Goal: Information Seeking & Learning: Compare options

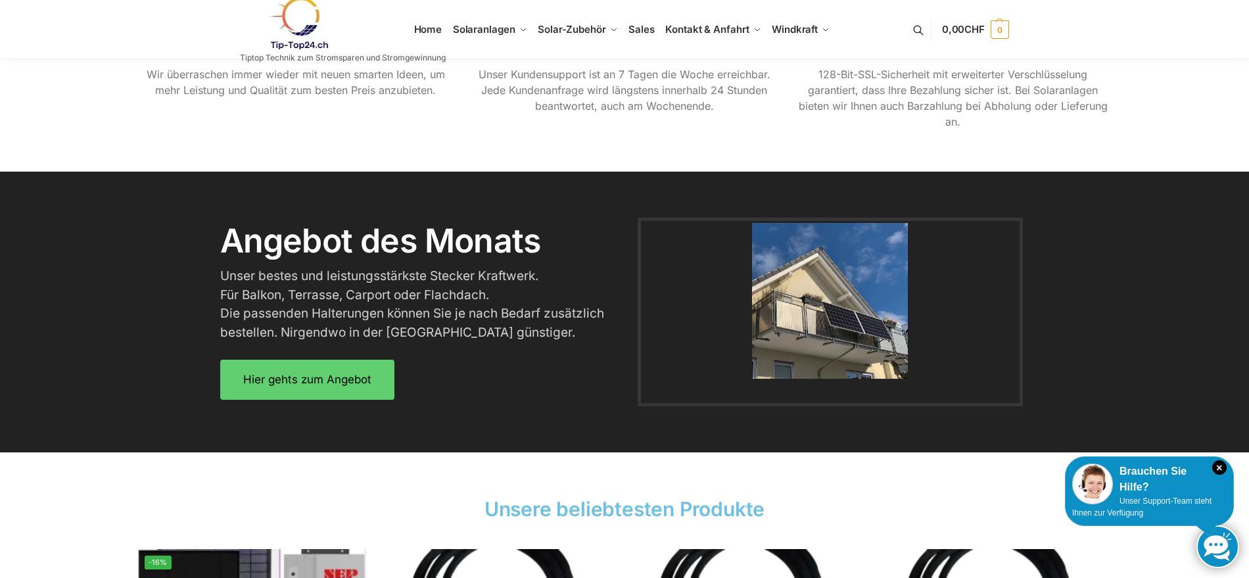
scroll to position [1540, 0]
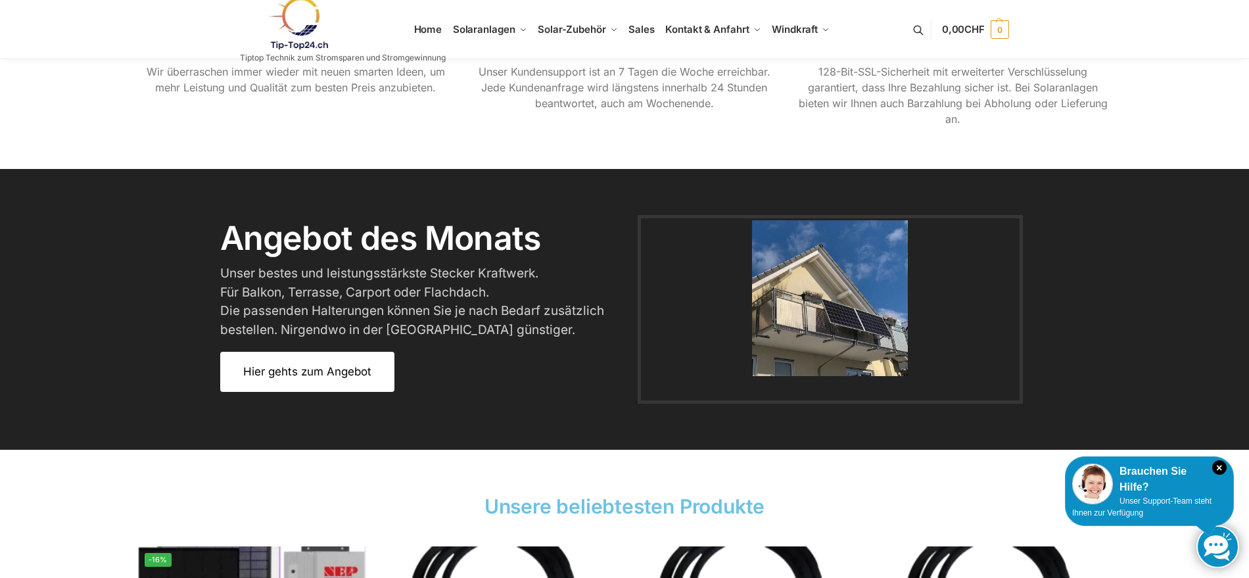
click at [342, 373] on span "Hier gehts zum Angebot" at bounding box center [307, 371] width 128 height 11
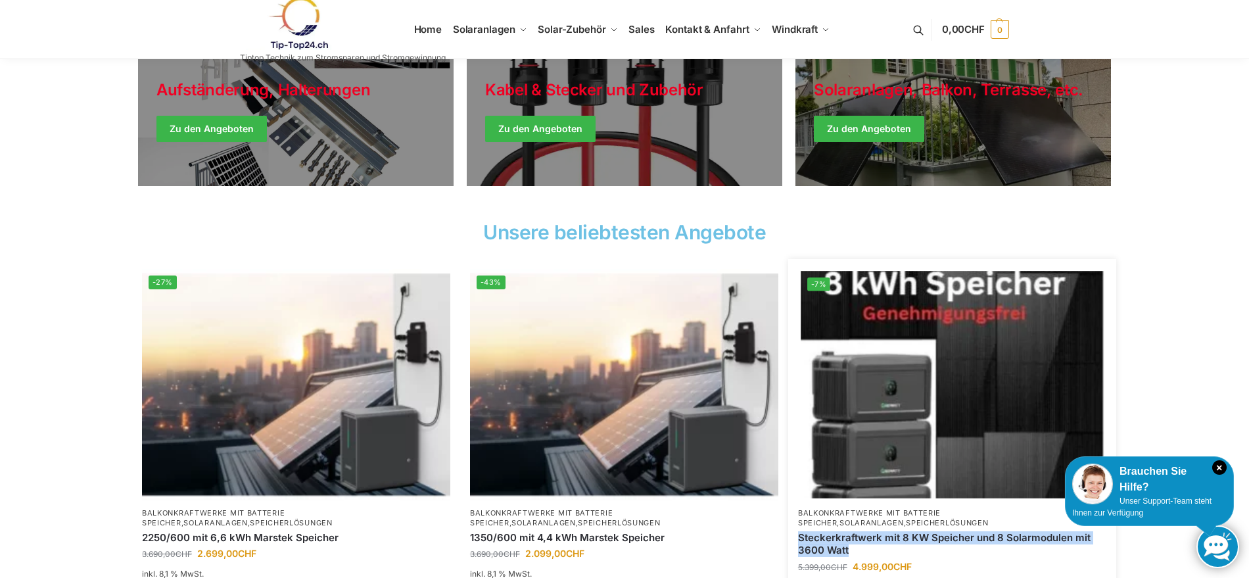
scroll to position [330, 0]
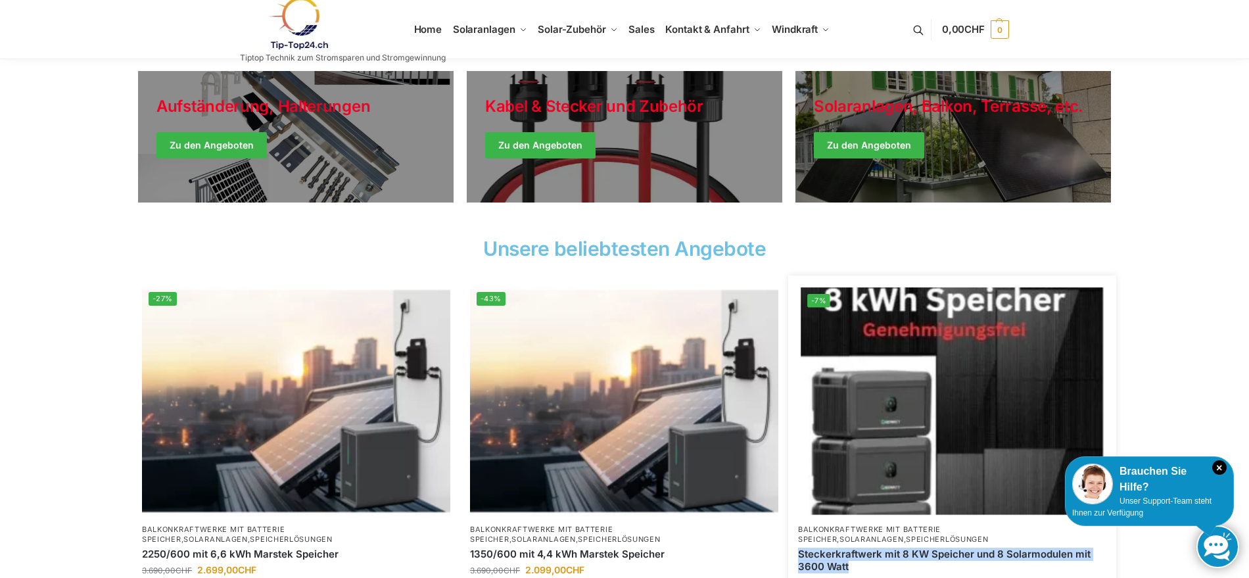
click at [1032, 339] on img at bounding box center [952, 400] width 302 height 227
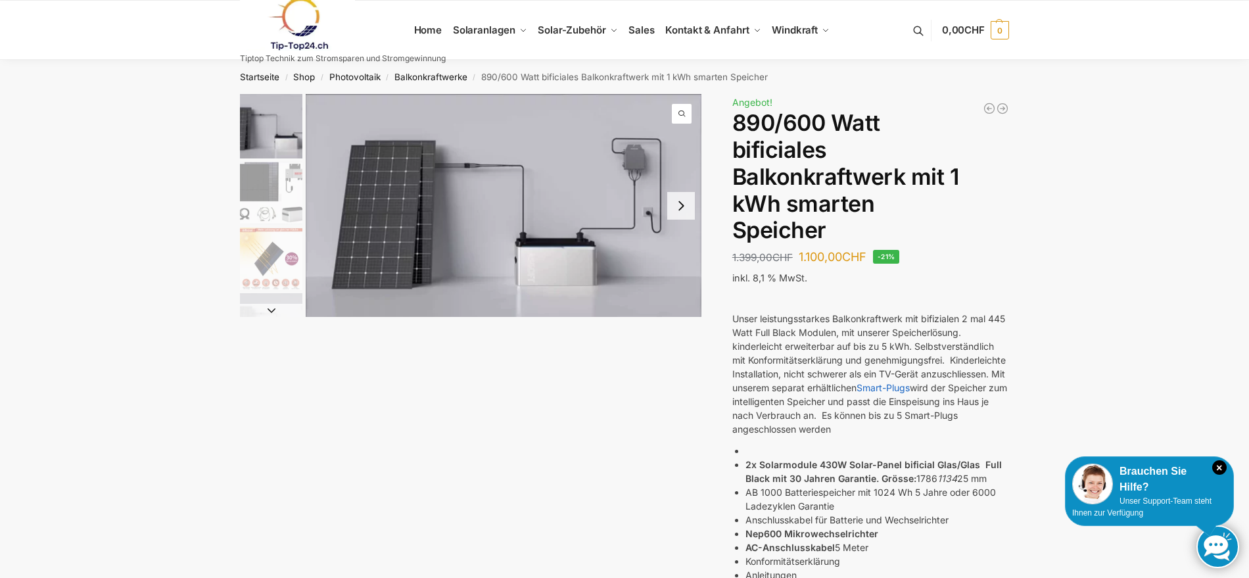
click at [682, 112] on span "1 / 7" at bounding box center [682, 114] width 20 height 20
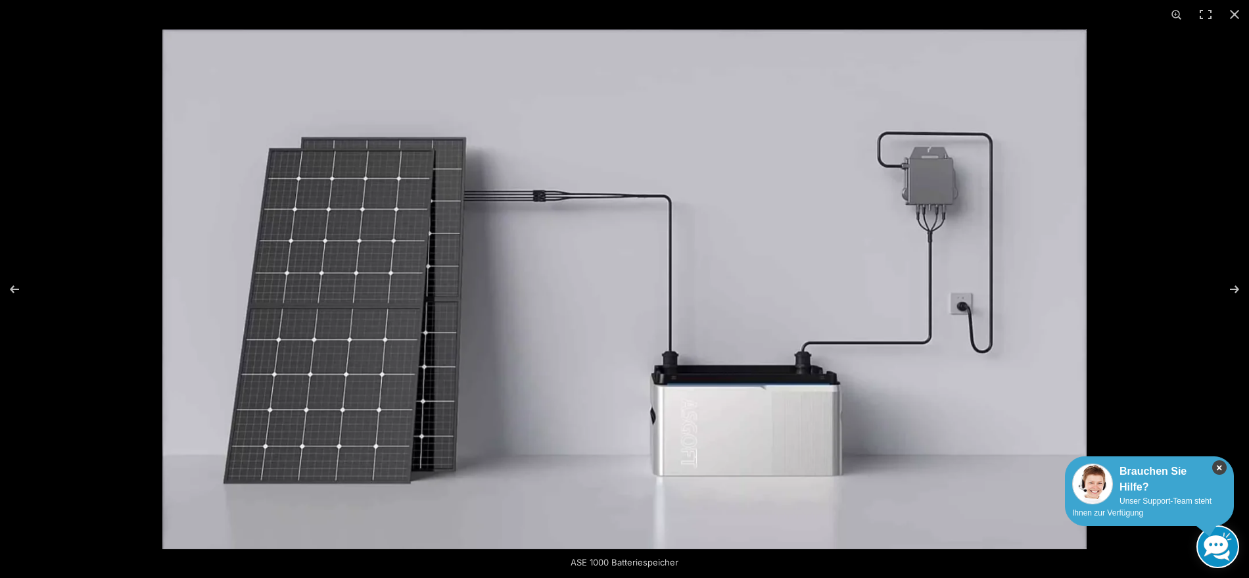
click at [1220, 465] on icon "×" at bounding box center [1219, 467] width 14 height 14
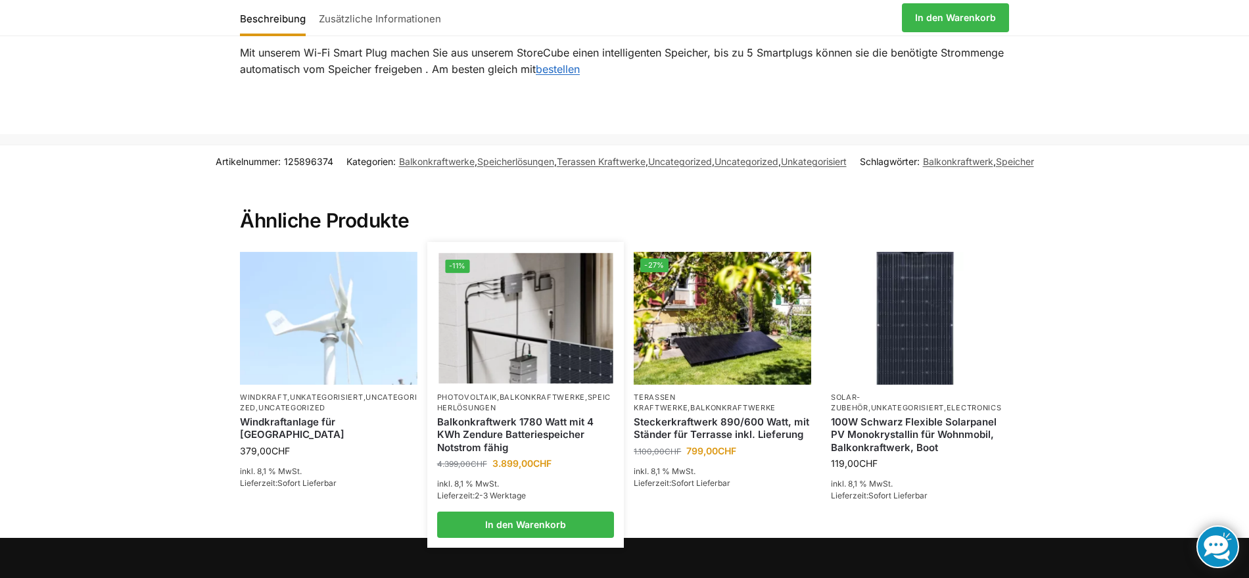
scroll to position [1456, 0]
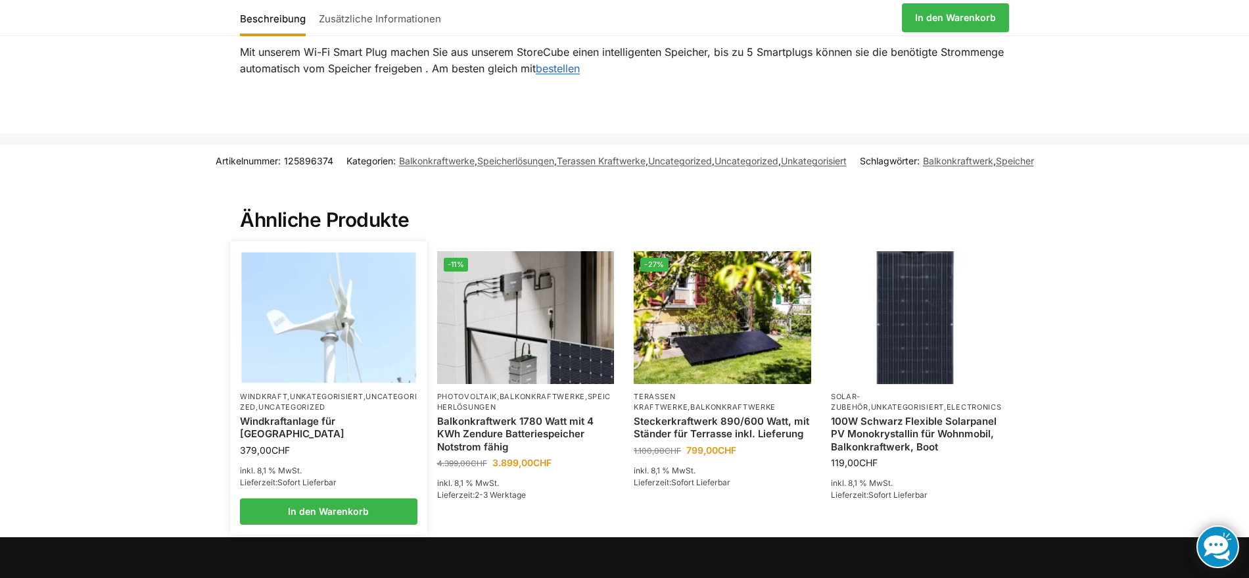
click at [337, 323] on img at bounding box center [328, 317] width 174 height 131
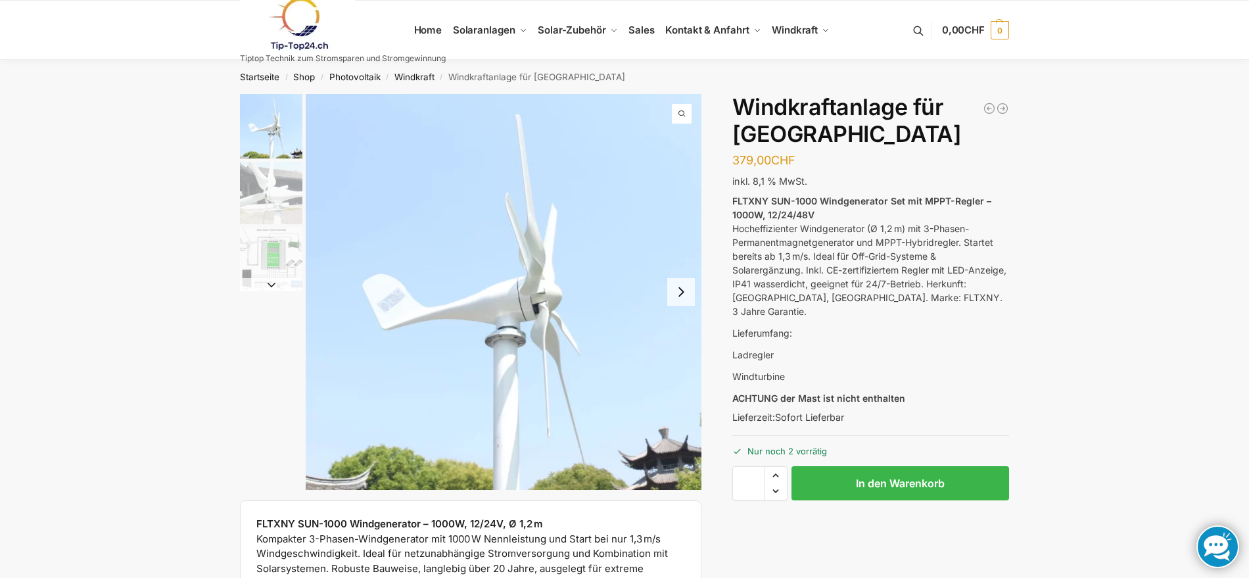
click at [679, 292] on button "Next slide" at bounding box center [681, 292] width 28 height 28
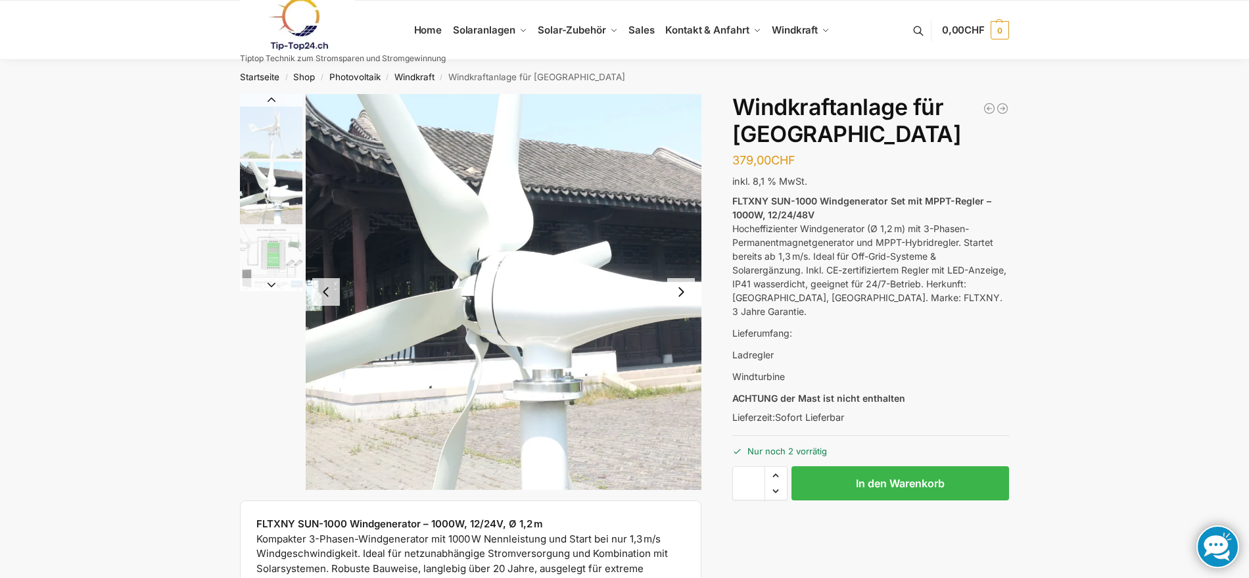
click at [682, 294] on button "Next slide" at bounding box center [681, 292] width 28 height 28
